Goal: Find contact information: Find contact information

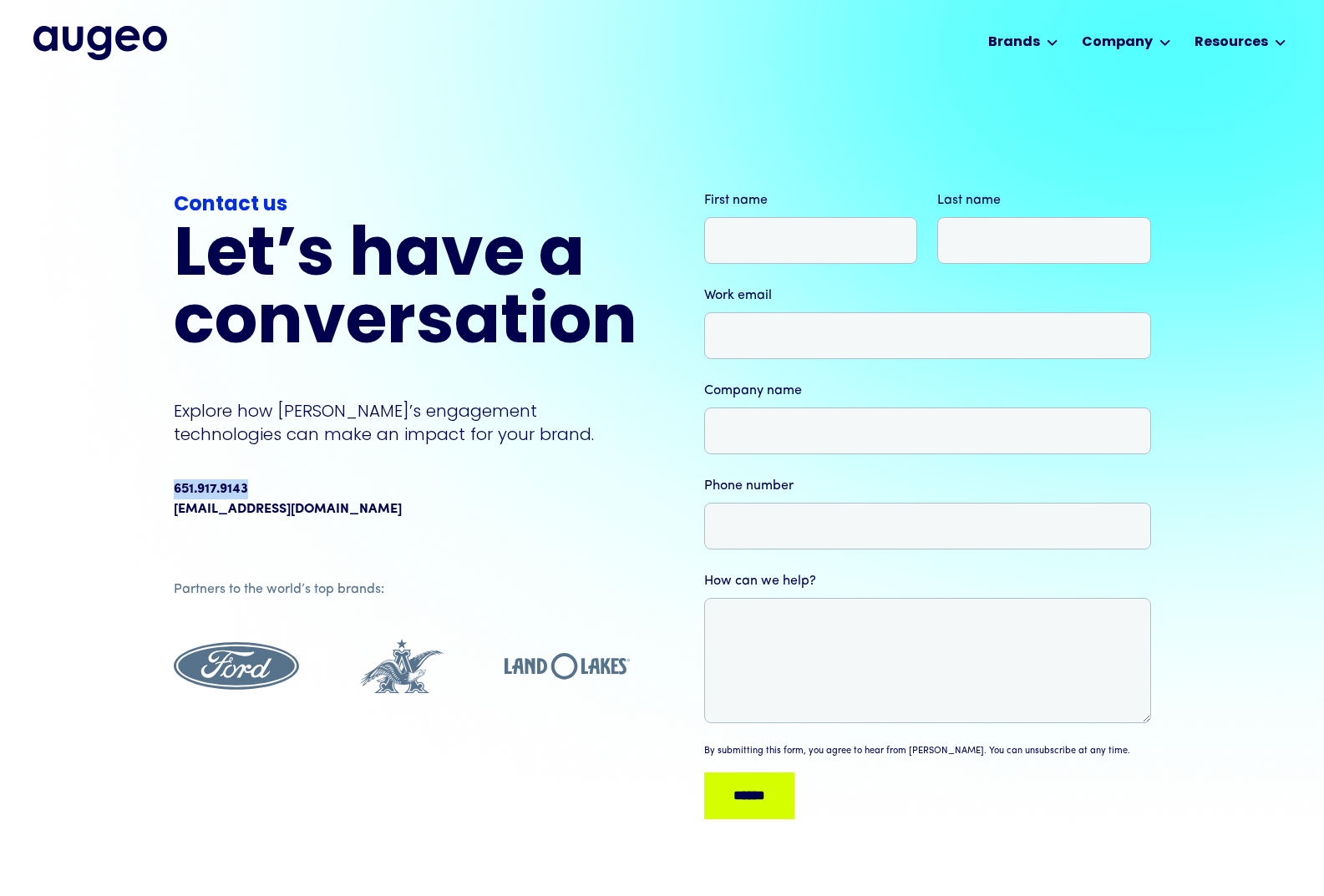
copy div "651.917.9143"
drag, startPoint x: 261, startPoint y: 478, endPoint x: 176, endPoint y: 488, distance: 85.6
click at [176, 488] on div "651.917.9143 info@augeomarketing.com" at bounding box center [405, 499] width 463 height 54
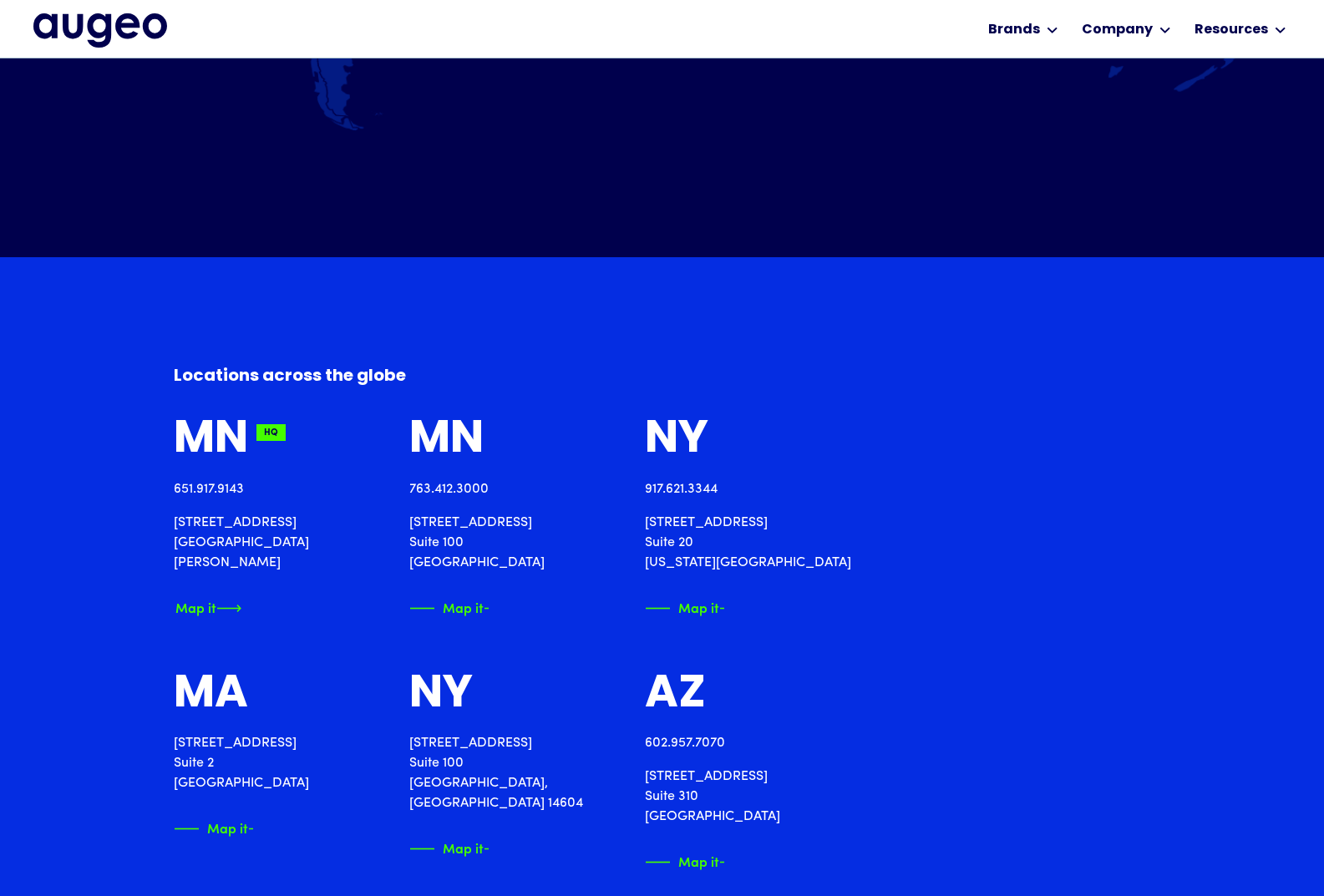
scroll to position [1600, 0]
click at [204, 598] on div "Map it" at bounding box center [195, 607] width 41 height 18
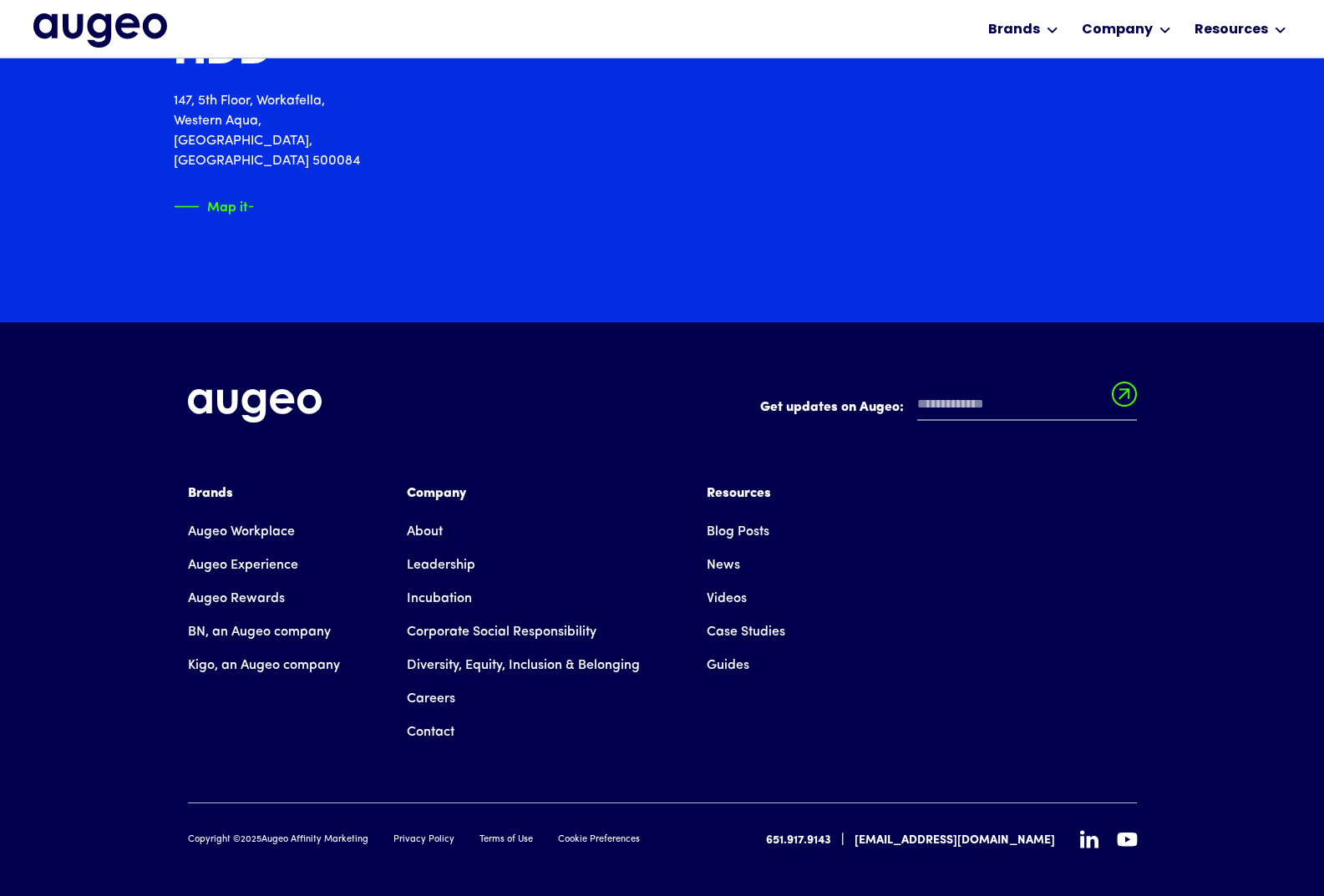
scroll to position [2753, 0]
click at [450, 548] on link "Leadership" at bounding box center [441, 565] width 69 height 33
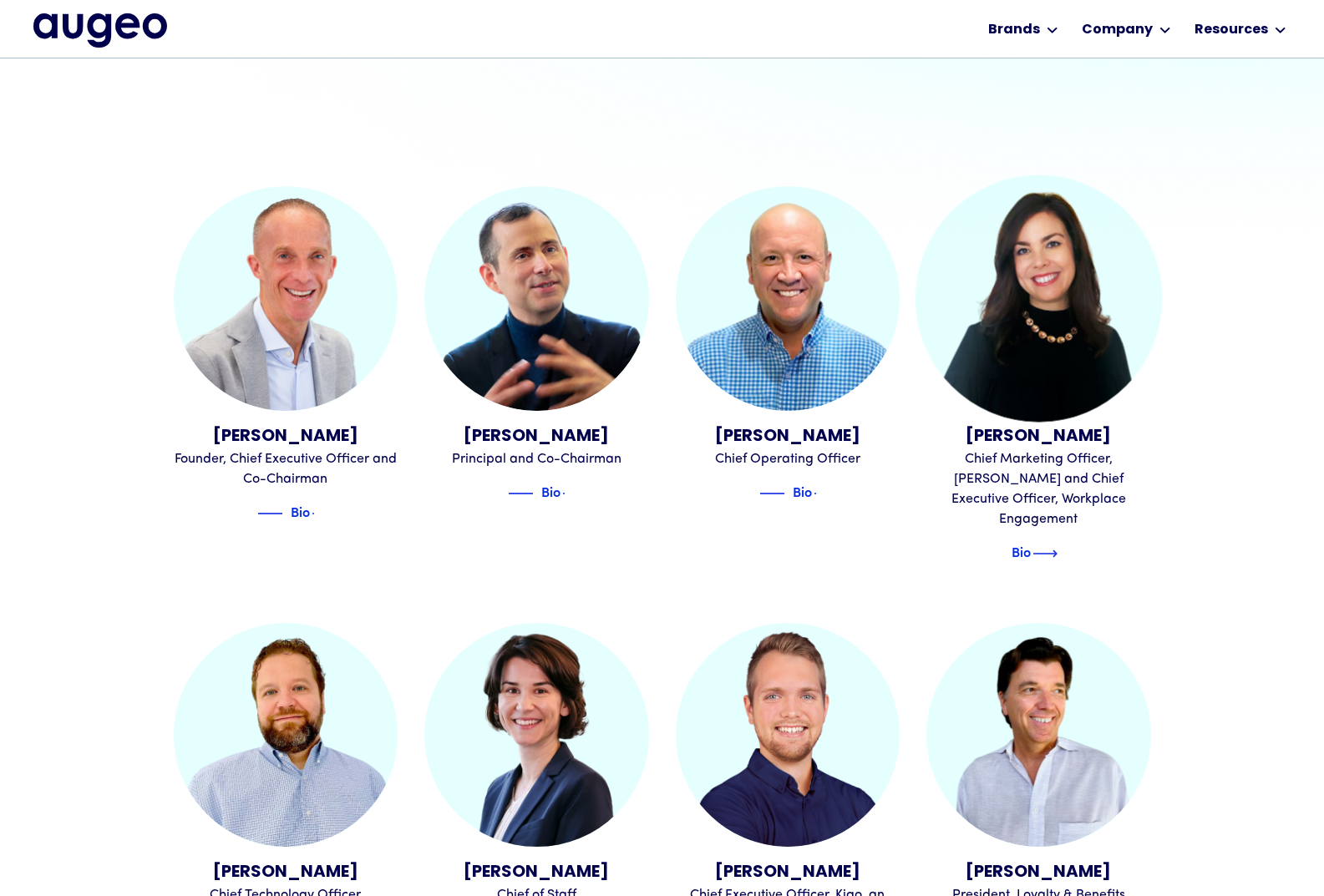
scroll to position [590, 0]
click at [1058, 543] on img at bounding box center [1044, 552] width 25 height 20
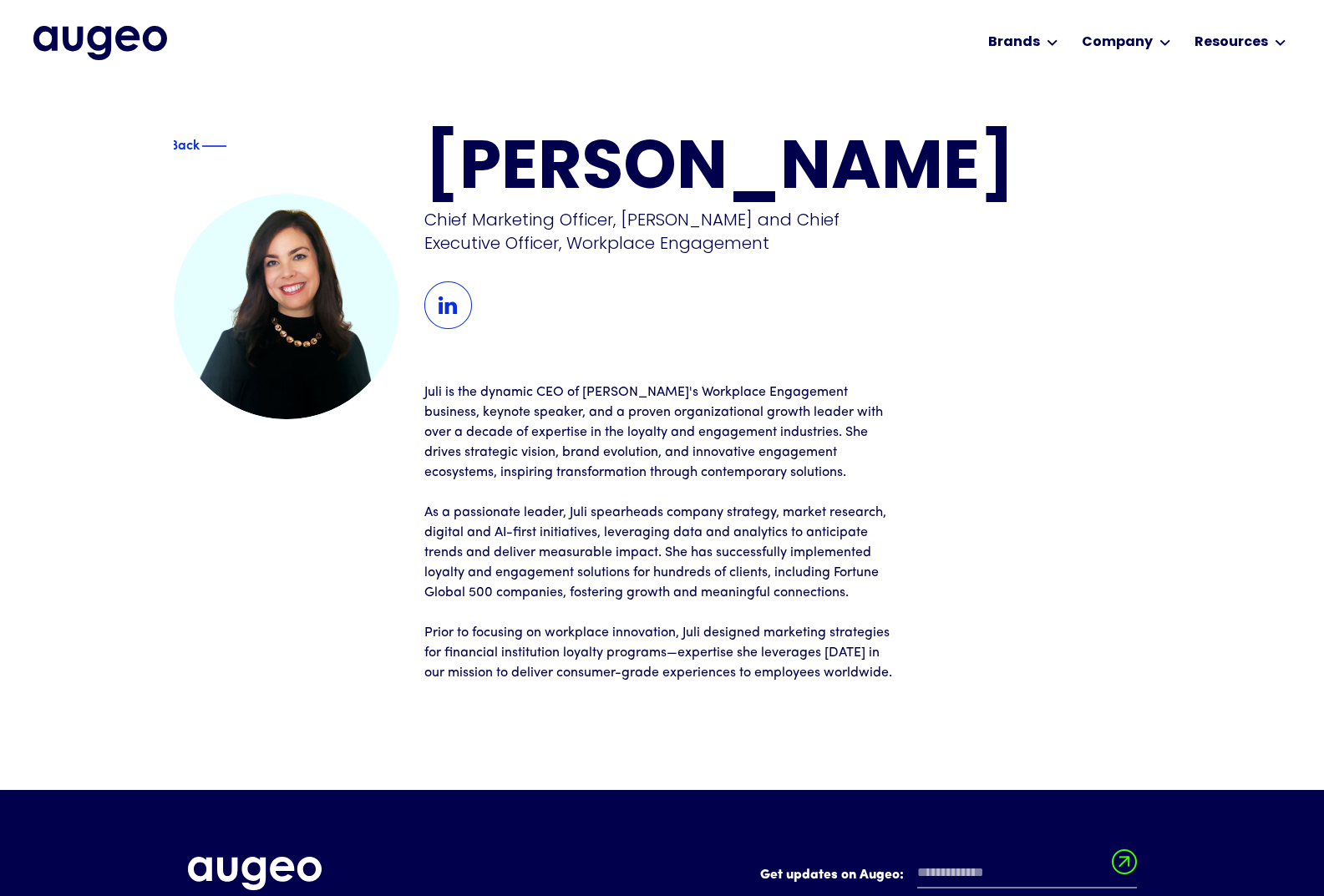
copy h1 "[PERSON_NAME]"
drag, startPoint x: 989, startPoint y: 156, endPoint x: 433, endPoint y: 161, distance: 556.0
click at [433, 161] on h1 "[PERSON_NAME]" at bounding box center [788, 171] width 726 height 68
